Goal: Navigation & Orientation: Find specific page/section

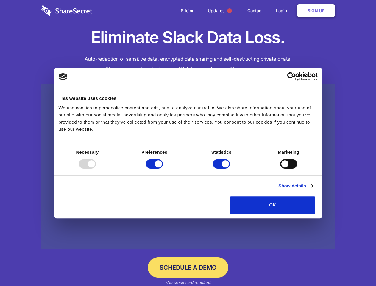
click at [96, 168] on div at bounding box center [87, 164] width 17 height 10
click at [163, 168] on input "Preferences" at bounding box center [154, 164] width 17 height 10
checkbox input "false"
click at [222, 168] on input "Statistics" at bounding box center [221, 164] width 17 height 10
checkbox input "false"
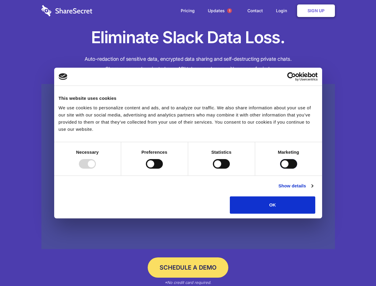
click at [280, 168] on input "Marketing" at bounding box center [288, 164] width 17 height 10
checkbox input "true"
click at [313, 189] on link "Show details" at bounding box center [295, 185] width 35 height 7
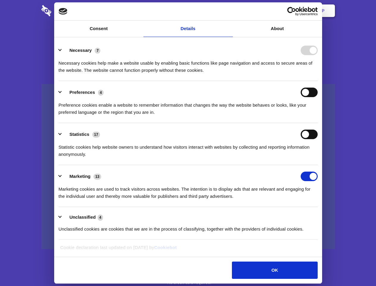
click at [317, 81] on li "Necessary 7 Necessary cookies help make a website usable by enabling basic func…" at bounding box center [188, 60] width 259 height 42
click at [229, 11] on span "1" at bounding box center [229, 10] width 5 height 5
